Goal: Task Accomplishment & Management: Complete application form

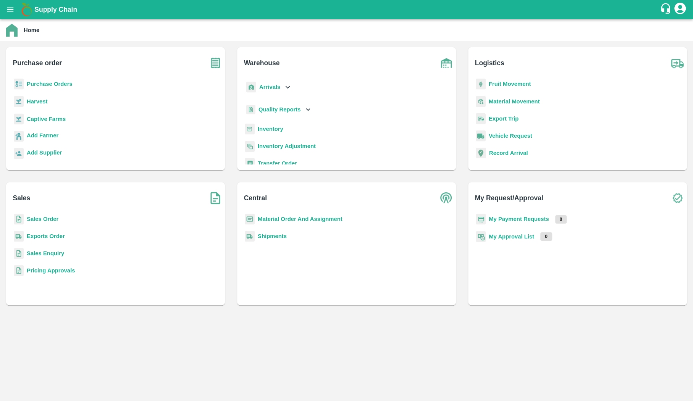
click at [32, 236] on b "Exports Order" at bounding box center [46, 236] width 38 height 6
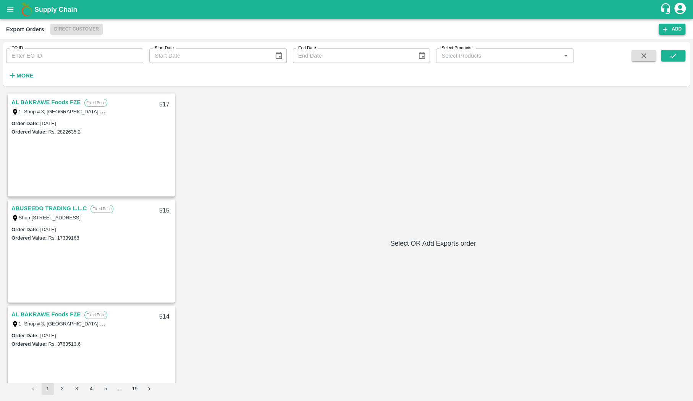
click at [670, 34] on button "Add" at bounding box center [672, 29] width 27 height 11
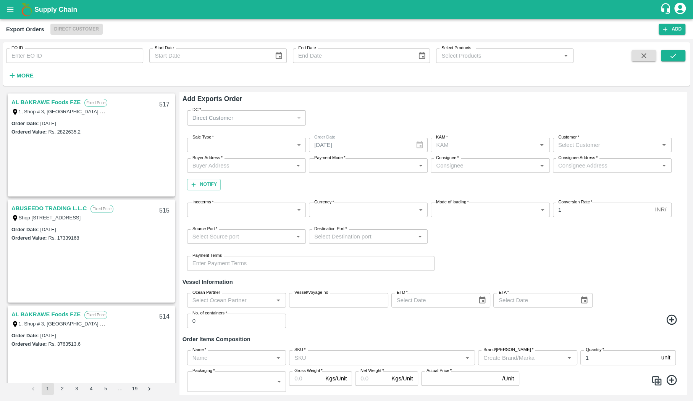
click at [232, 302] on input "Ocean Partner" at bounding box center [230, 300] width 82 height 10
click at [209, 357] on input "Name   *" at bounding box center [230, 358] width 82 height 10
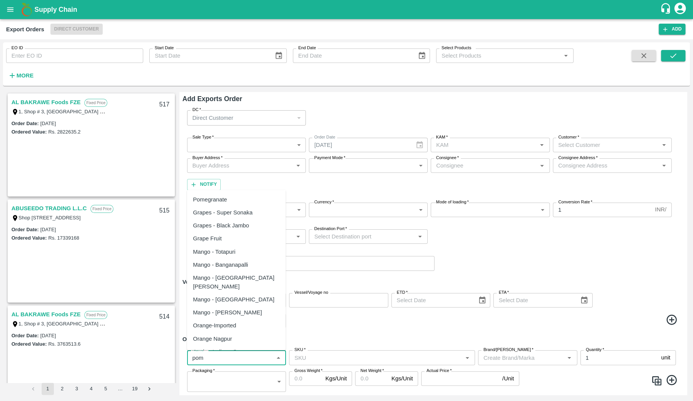
type input "pome"
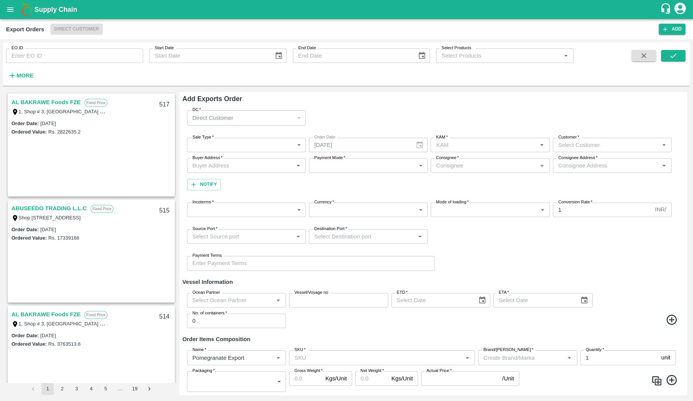
scroll to position [24, 0]
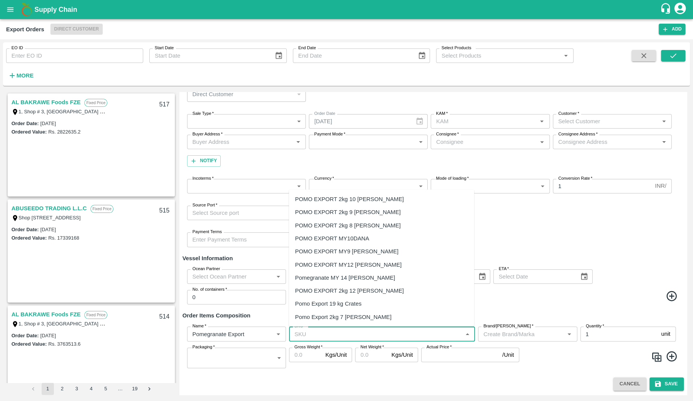
click at [399, 335] on input "SKU   *" at bounding box center [375, 334] width 169 height 10
click at [398, 199] on div "POMO EXPORT 2kg 10 DANA" at bounding box center [381, 199] width 185 height 13
type input "POMO EXPORT 2kg 10 DANA"
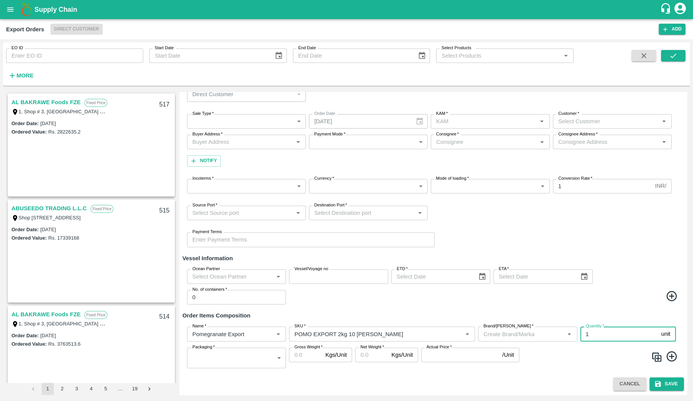
click at [619, 339] on input "1" at bounding box center [619, 334] width 78 height 15
type input "100"
